Goal: Task Accomplishment & Management: Manage account settings

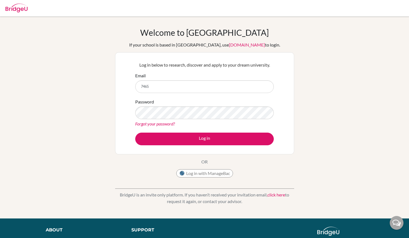
type input "[EMAIL_ADDRESS][DOMAIN_NAME]"
click at [135, 133] on button "Log in" at bounding box center [204, 139] width 139 height 13
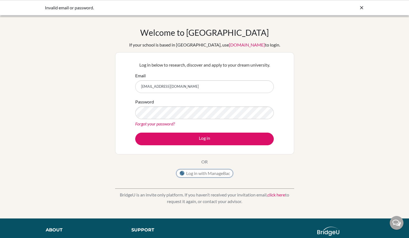
click at [209, 175] on button "Log in with ManageBac" at bounding box center [204, 173] width 57 height 8
